Goal: Transaction & Acquisition: Obtain resource

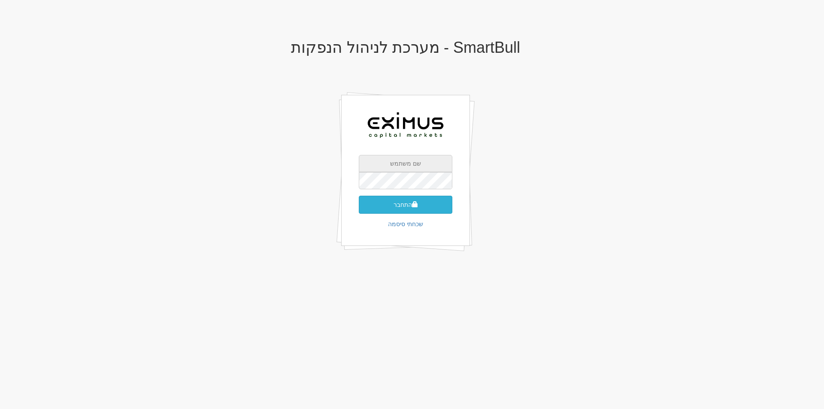
type input "[EMAIL_ADDRESS][DOMAIN_NAME]"
click at [427, 202] on button "התחבר" at bounding box center [406, 205] width 94 height 18
type input "575408"
click at [426, 214] on button "התחבר" at bounding box center [406, 218] width 94 height 18
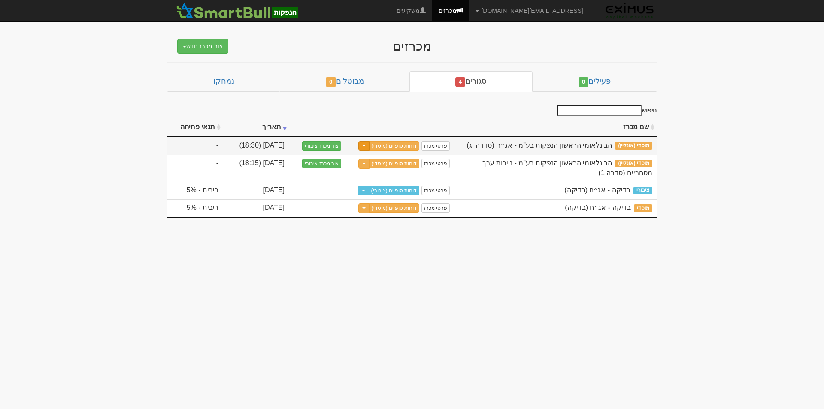
click at [366, 145] on button "Toggle Dropdown" at bounding box center [363, 146] width 11 height 10
click at [394, 143] on link "דוחות סופיים (מוסדי)" at bounding box center [394, 145] width 51 height 9
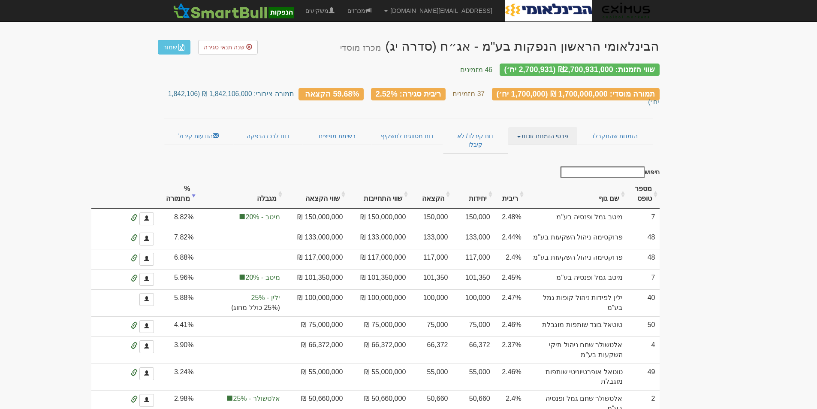
click at [518, 127] on link "פרטי הזמנות זוכות" at bounding box center [542, 136] width 69 height 18
click at [378, 6] on link "מכרזים" at bounding box center [359, 10] width 37 height 21
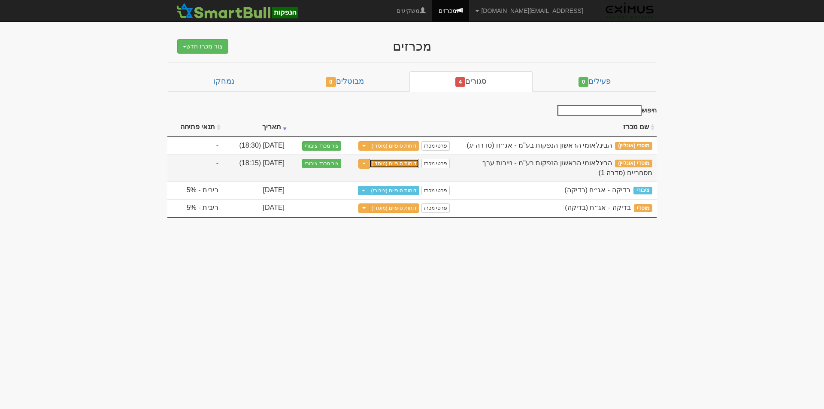
click at [403, 162] on link "דוחות סופיים (מוסדי)" at bounding box center [394, 163] width 51 height 9
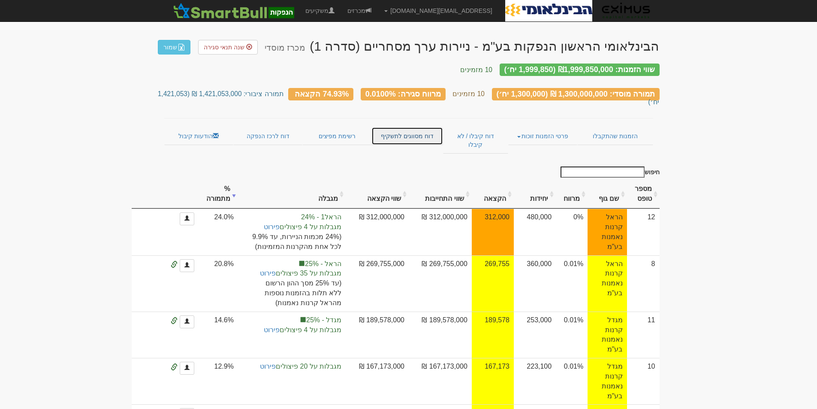
click at [411, 127] on link "דוח מסווגים לתשקיף" at bounding box center [408, 136] width 72 height 18
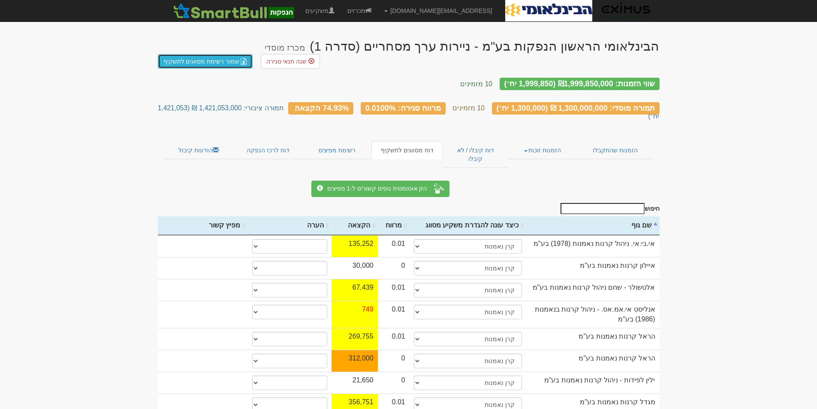
click at [192, 57] on link "שמור רשימת מסווגים לתשקיף" at bounding box center [205, 61] width 95 height 15
